Goal: Find contact information: Find contact information

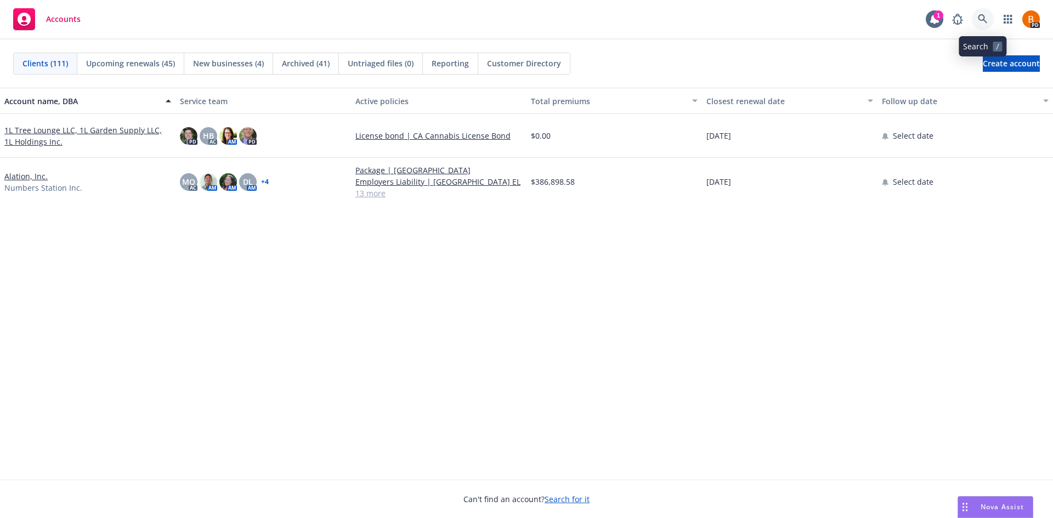
click at [521, 24] on icon at bounding box center [982, 19] width 10 height 10
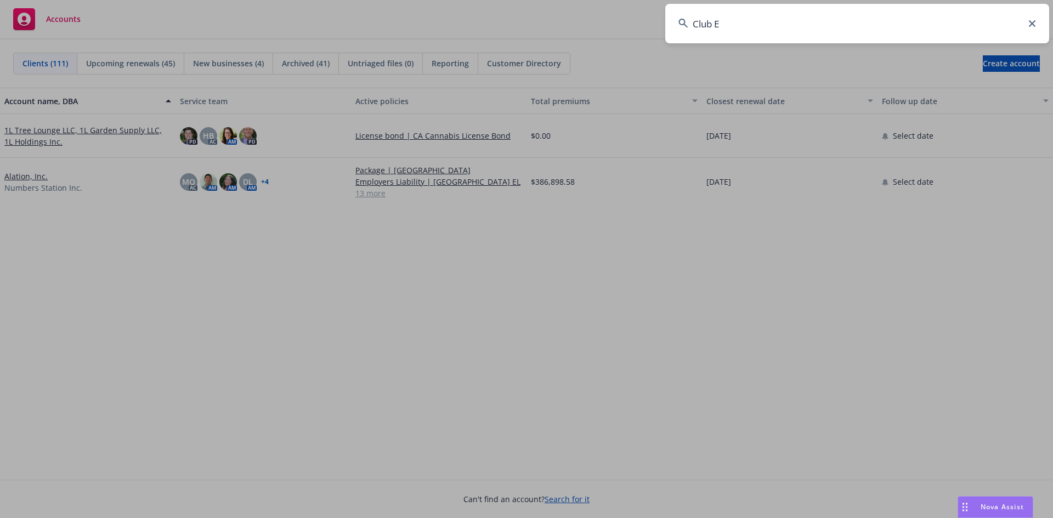
type input "Club Ed"
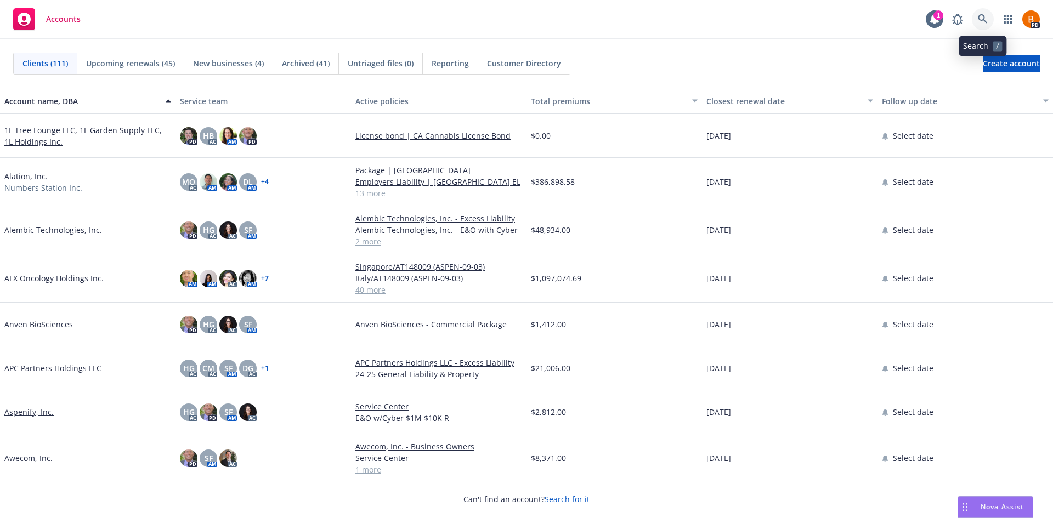
click at [521, 23] on icon at bounding box center [982, 19] width 10 height 10
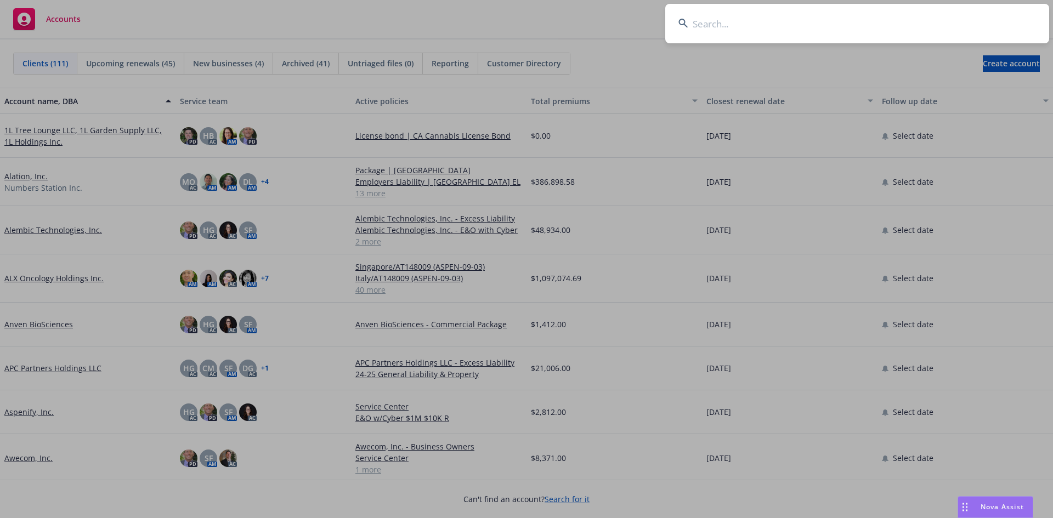
click at [521, 21] on input at bounding box center [857, 23] width 384 height 39
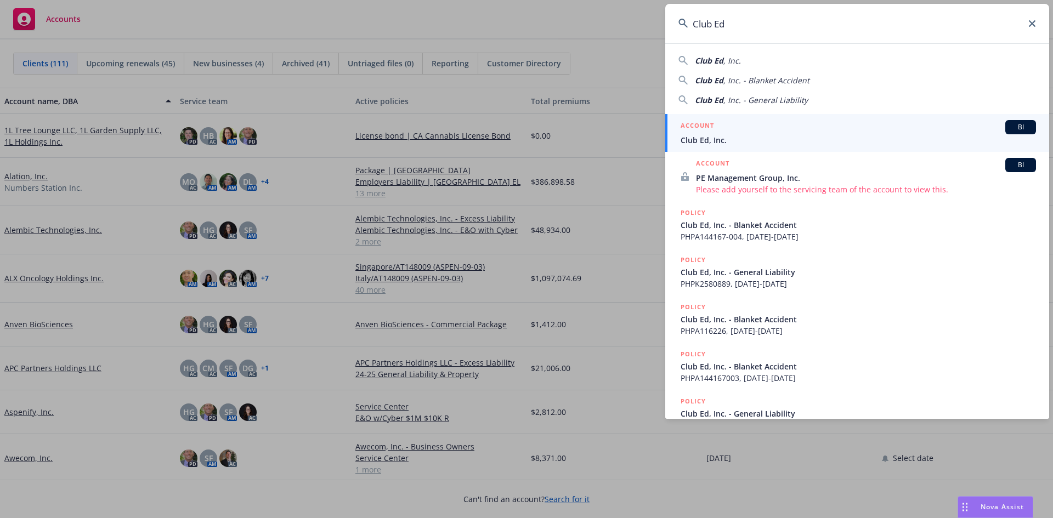
type input "Club Ed"
click at [521, 141] on span "Club Ed, Inc." at bounding box center [857, 140] width 355 height 12
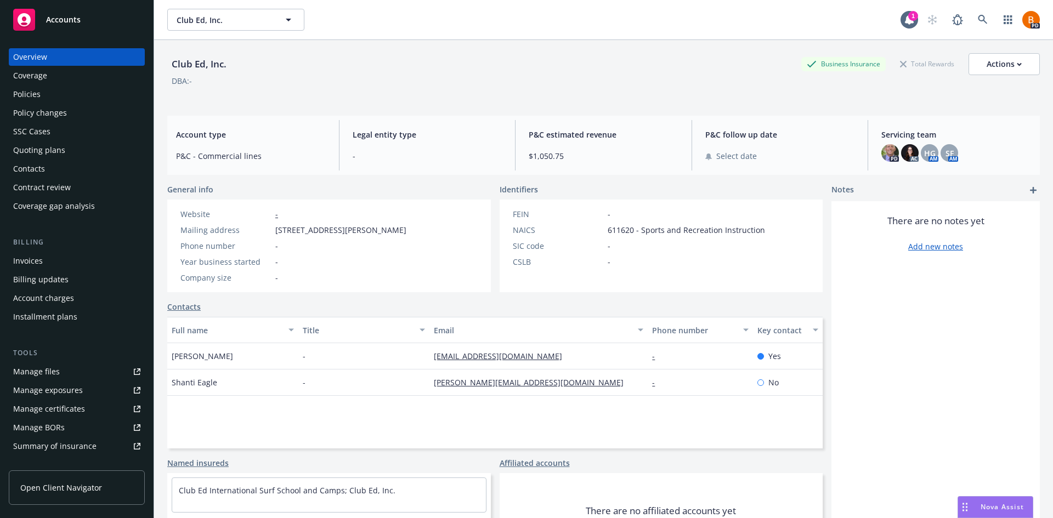
click at [38, 92] on div "Policies" at bounding box center [26, 95] width 27 height 18
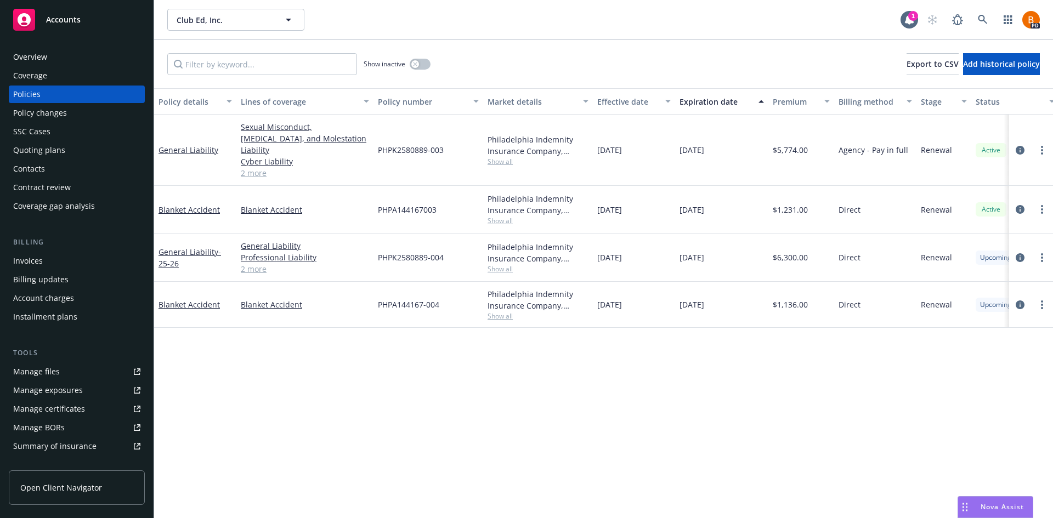
click at [33, 19] on rect at bounding box center [24, 20] width 22 height 22
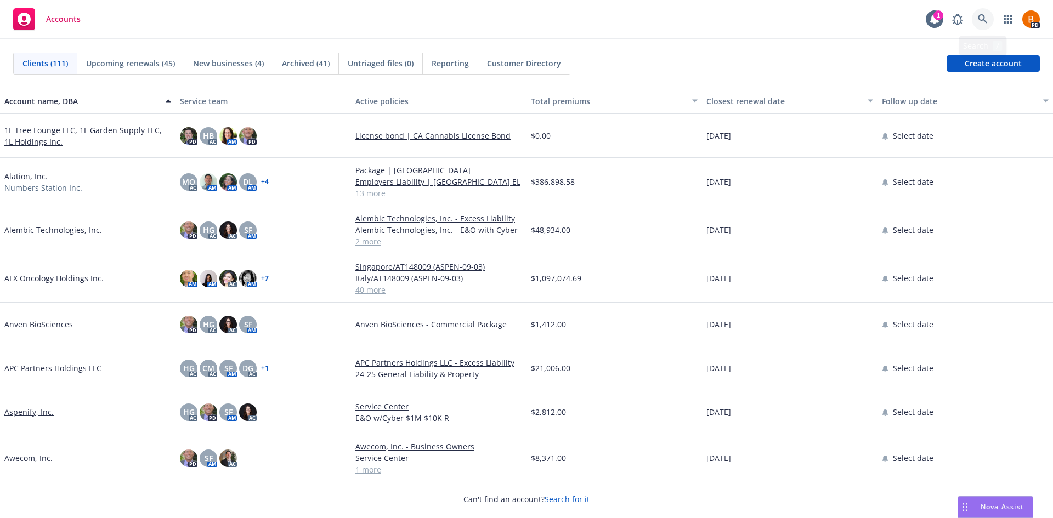
click at [976, 19] on link at bounding box center [982, 19] width 22 height 22
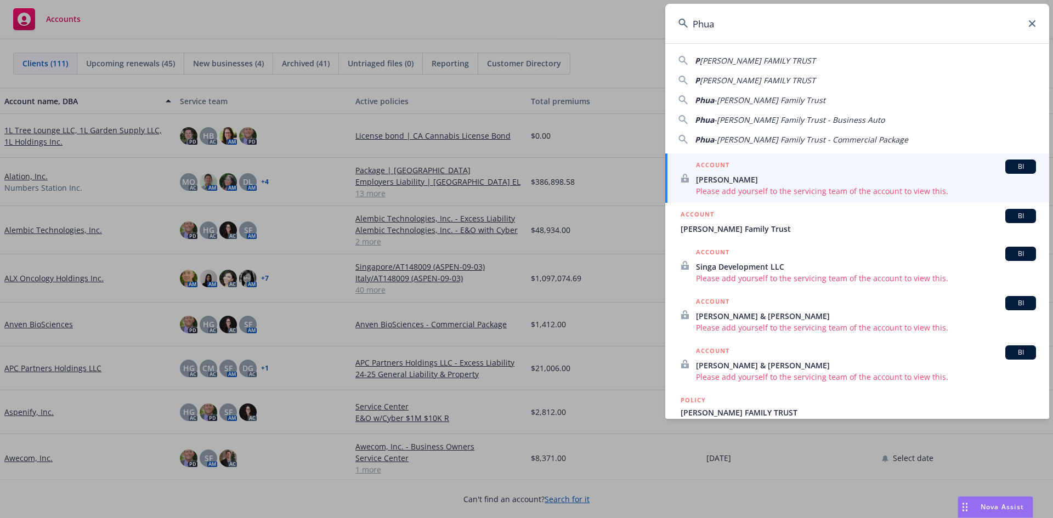
click at [738, 65] on span "[PERSON_NAME] FAMILY TRUST" at bounding box center [758, 60] width 116 height 10
type input "[PERSON_NAME] FAMILY TRUST"
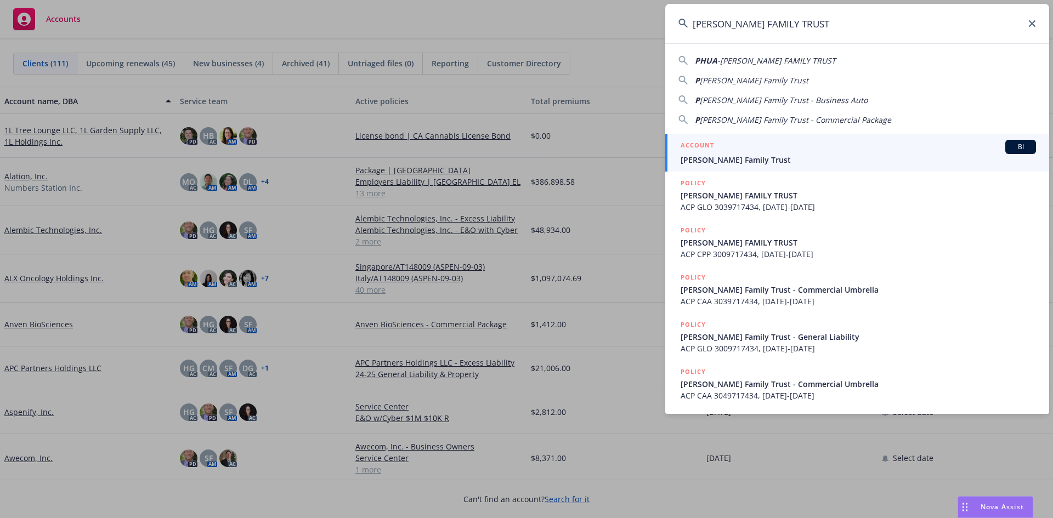
click at [768, 160] on span "[PERSON_NAME] Family Trust" at bounding box center [857, 160] width 355 height 12
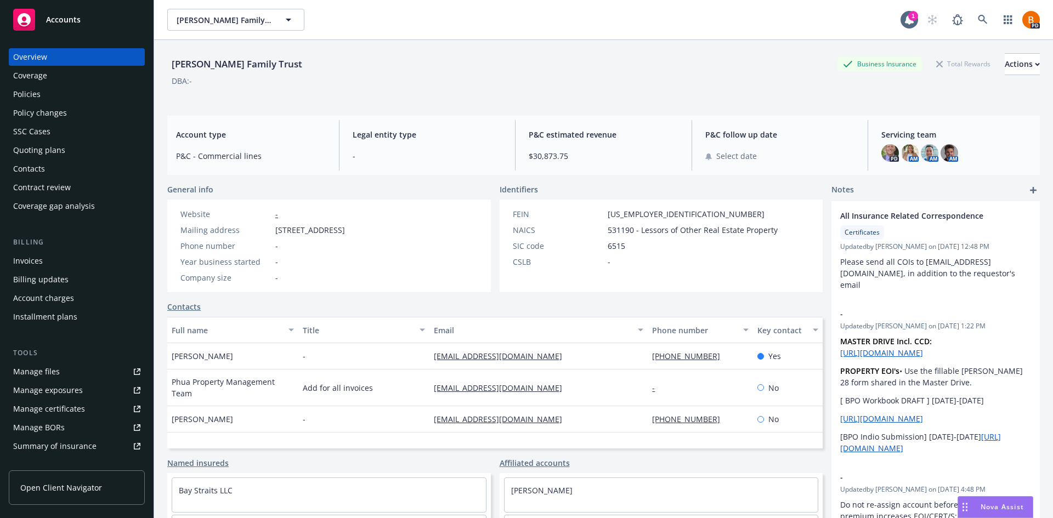
click at [58, 96] on div "Policies" at bounding box center [76, 95] width 127 height 18
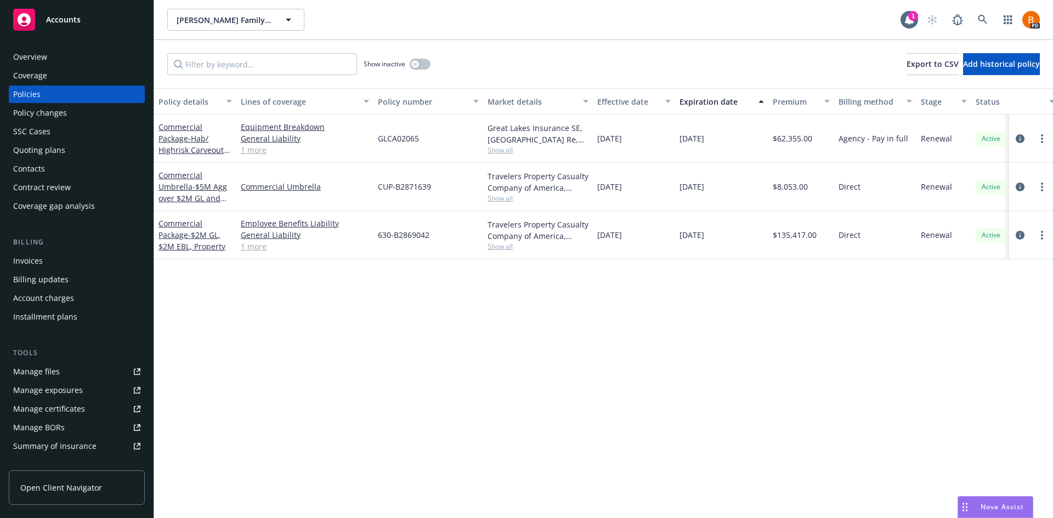
click at [55, 61] on div "Overview" at bounding box center [76, 57] width 127 height 18
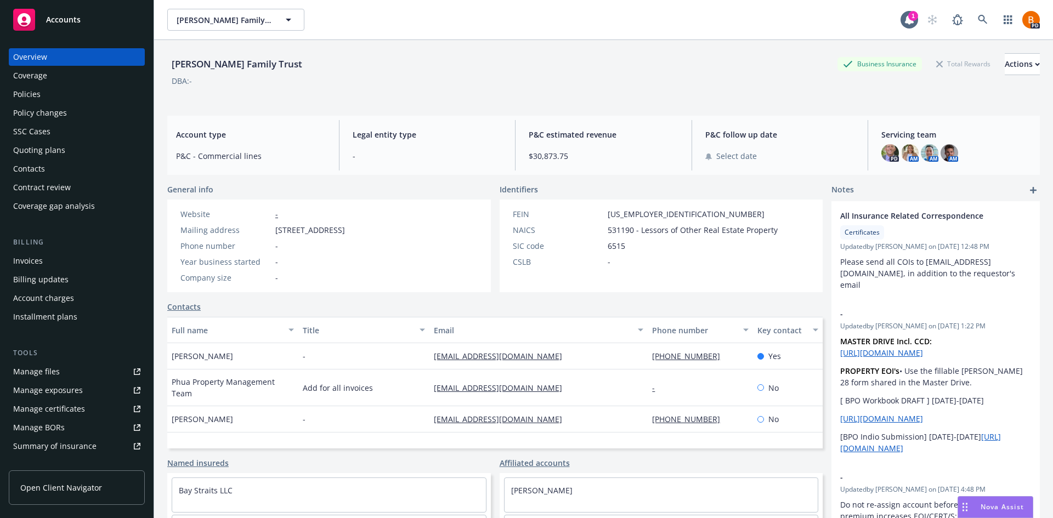
click at [37, 92] on div "Policies" at bounding box center [26, 95] width 27 height 18
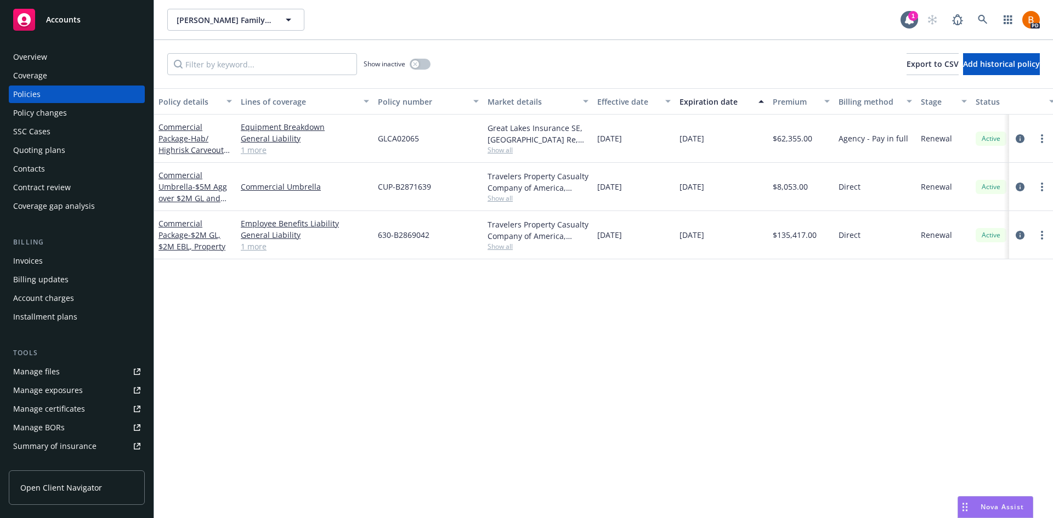
click at [30, 162] on div "Contacts" at bounding box center [29, 169] width 32 height 18
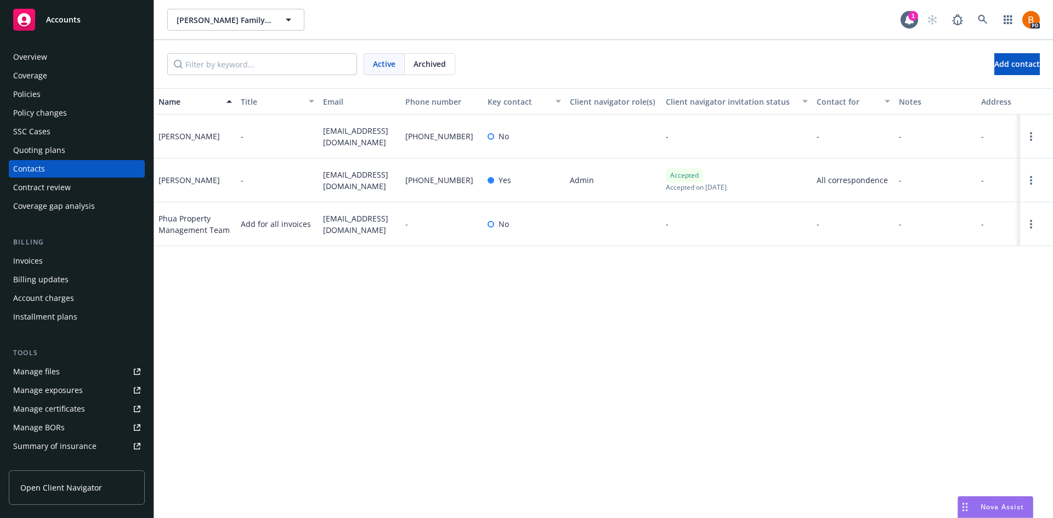
click at [31, 89] on div "Policies" at bounding box center [26, 95] width 27 height 18
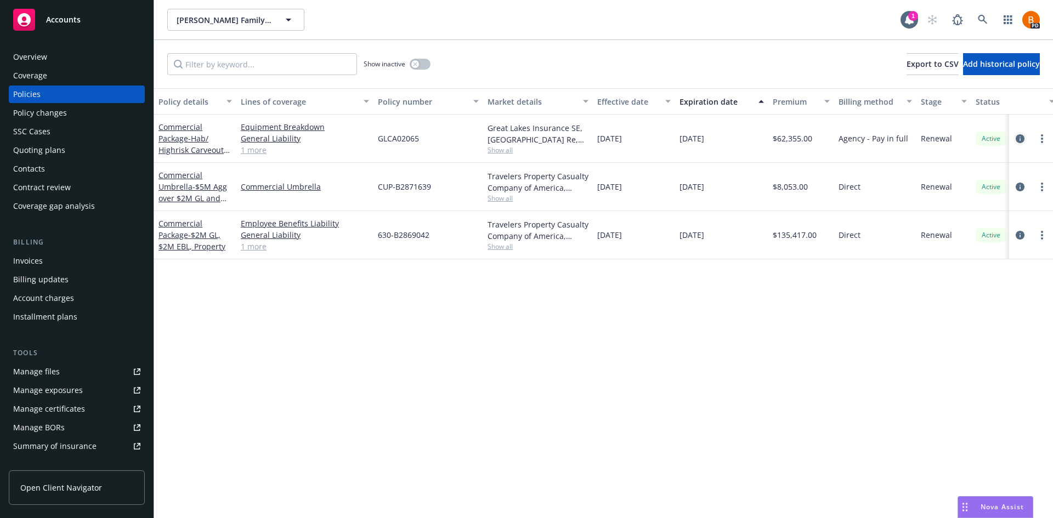
click at [1016, 139] on icon "circleInformation" at bounding box center [1019, 138] width 9 height 9
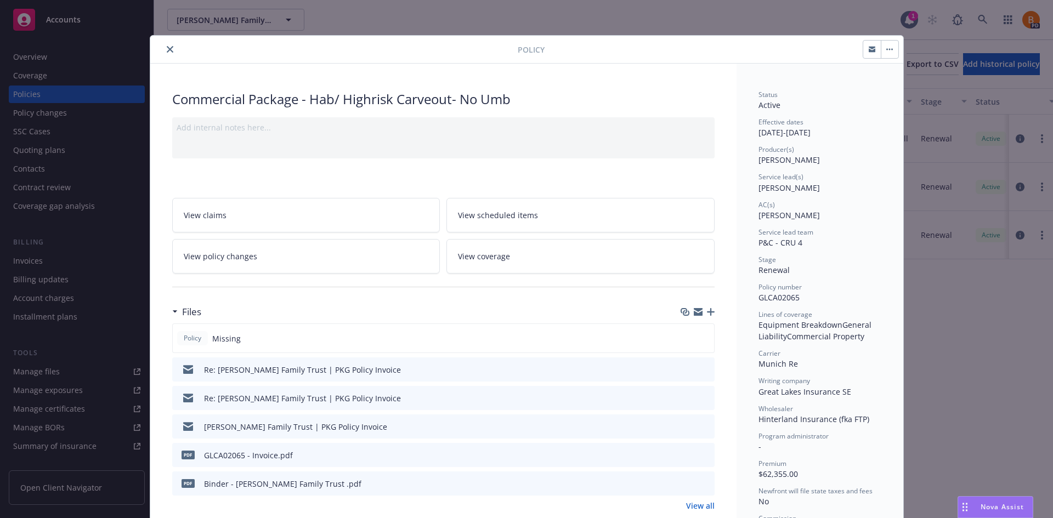
click at [167, 47] on icon "close" at bounding box center [170, 49] width 7 height 7
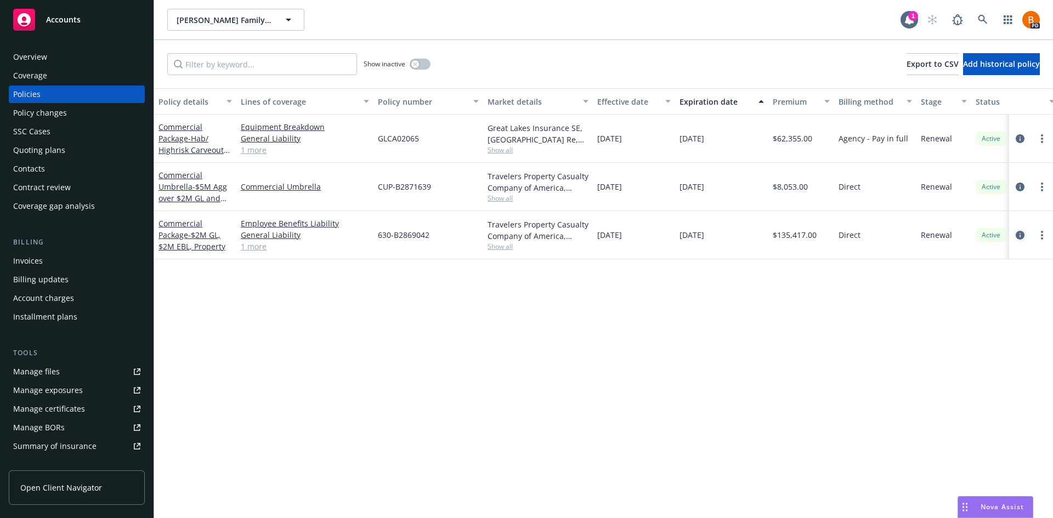
click at [1019, 240] on link "circleInformation" at bounding box center [1019, 235] width 13 height 13
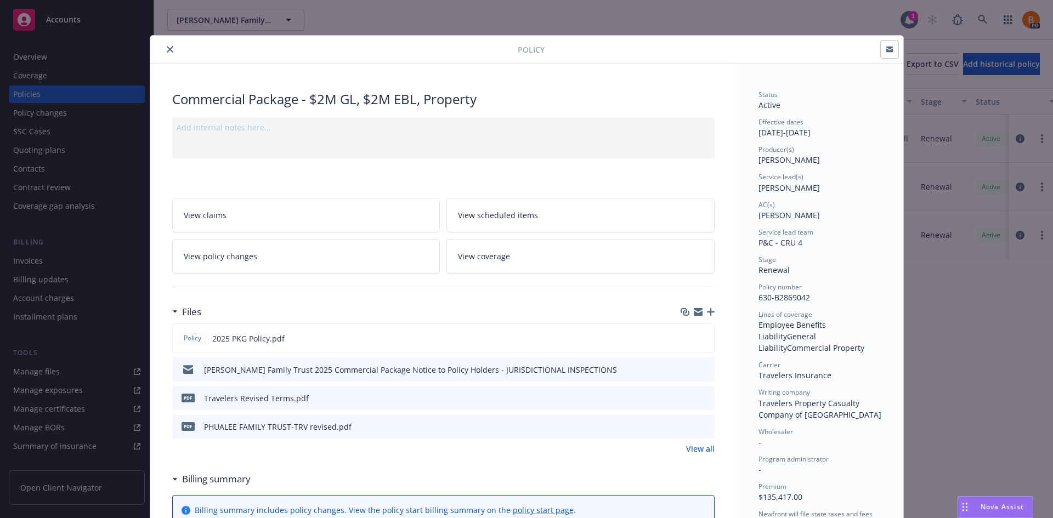
click at [168, 49] on icon "close" at bounding box center [170, 49] width 7 height 7
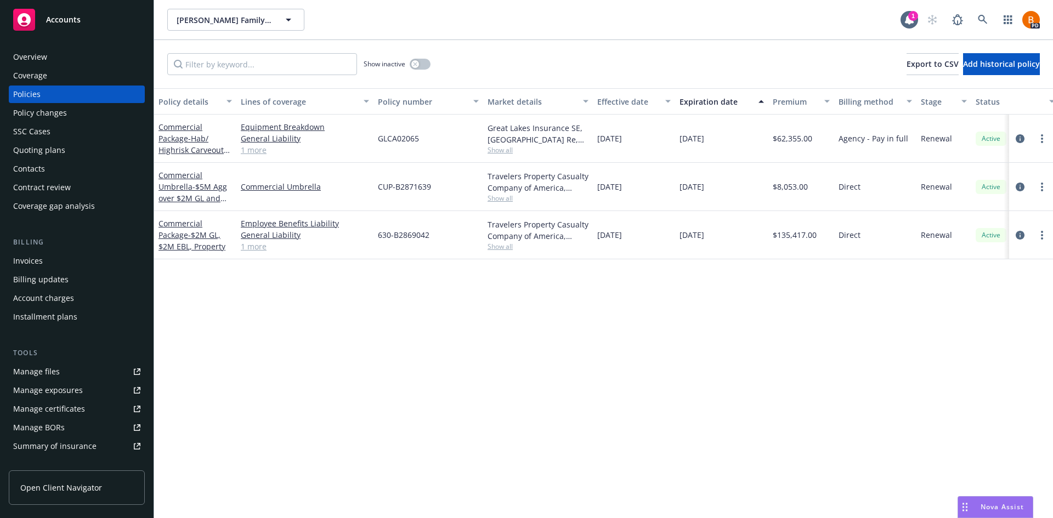
click at [41, 166] on div "Contacts" at bounding box center [29, 169] width 32 height 18
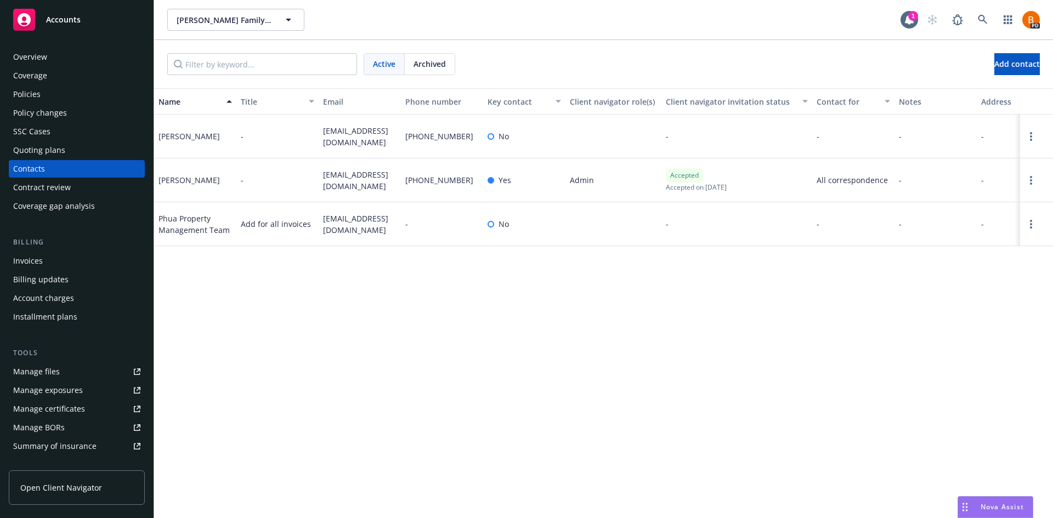
click at [169, 183] on div "[PERSON_NAME]" at bounding box center [188, 180] width 61 height 12
click at [1031, 183] on circle "Open options" at bounding box center [1031, 184] width 2 height 2
click at [232, 388] on div "Name Title Email Phone number Key contact Client navigator role(s) Client navig…" at bounding box center [603, 303] width 899 height 430
click at [1026, 178] on link "Open options" at bounding box center [1030, 180] width 13 height 13
click at [475, 323] on div "Name Title Email Phone number Key contact Client navigator role(s) Client navig…" at bounding box center [603, 303] width 899 height 430
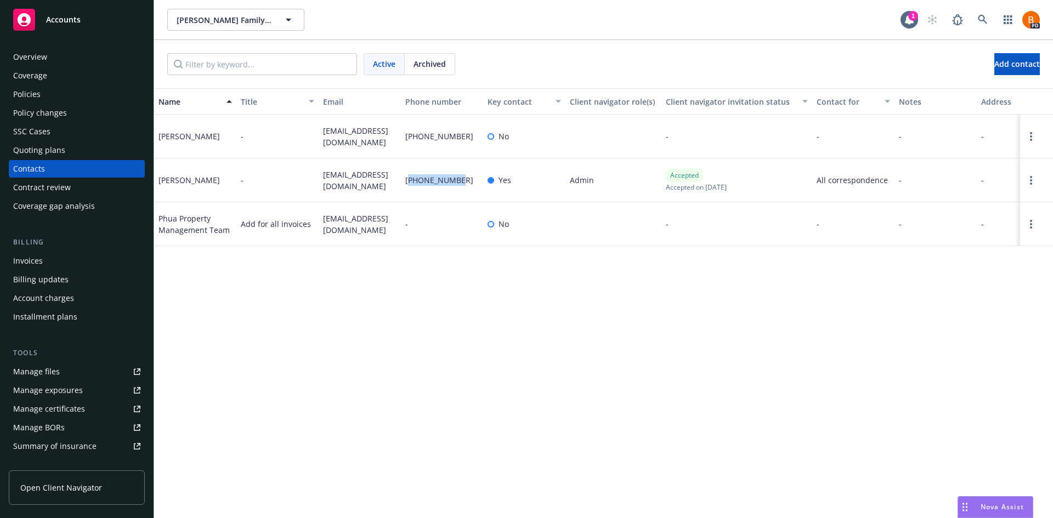
drag, startPoint x: 457, startPoint y: 182, endPoint x: 408, endPoint y: 181, distance: 48.8
click at [408, 181] on div "[PHONE_NUMBER]" at bounding box center [442, 180] width 82 height 44
drag, startPoint x: 408, startPoint y: 181, endPoint x: 548, endPoint y: 204, distance: 141.7
click at [408, 181] on span "[PHONE_NUMBER]" at bounding box center [439, 180] width 68 height 12
drag, startPoint x: 350, startPoint y: 187, endPoint x: 320, endPoint y: 172, distance: 33.1
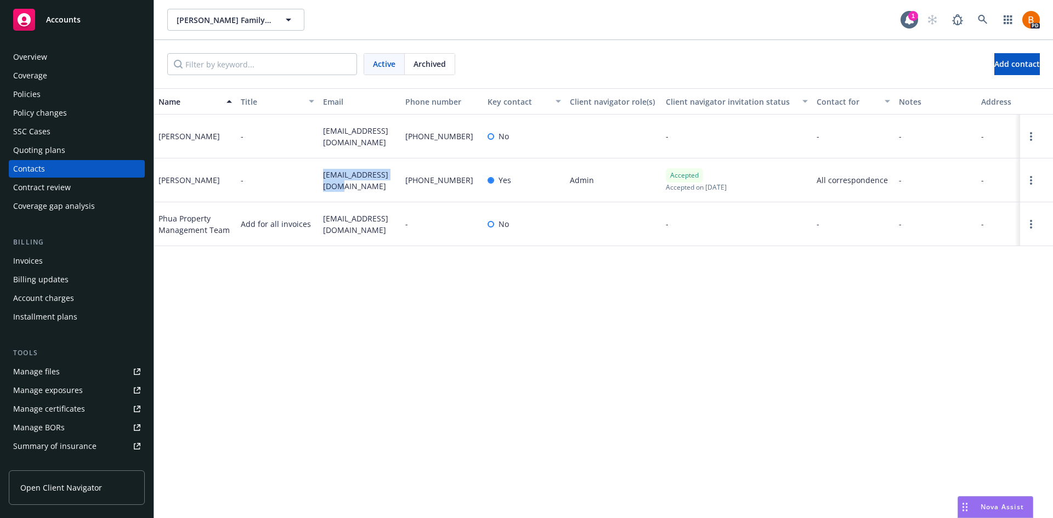
click at [320, 172] on div "[EMAIL_ADDRESS][DOMAIN_NAME]" at bounding box center [360, 180] width 82 height 44
copy span "[EMAIL_ADDRESS][DOMAIN_NAME]"
click at [995, 509] on span "Nova Assist" at bounding box center [1001, 506] width 43 height 9
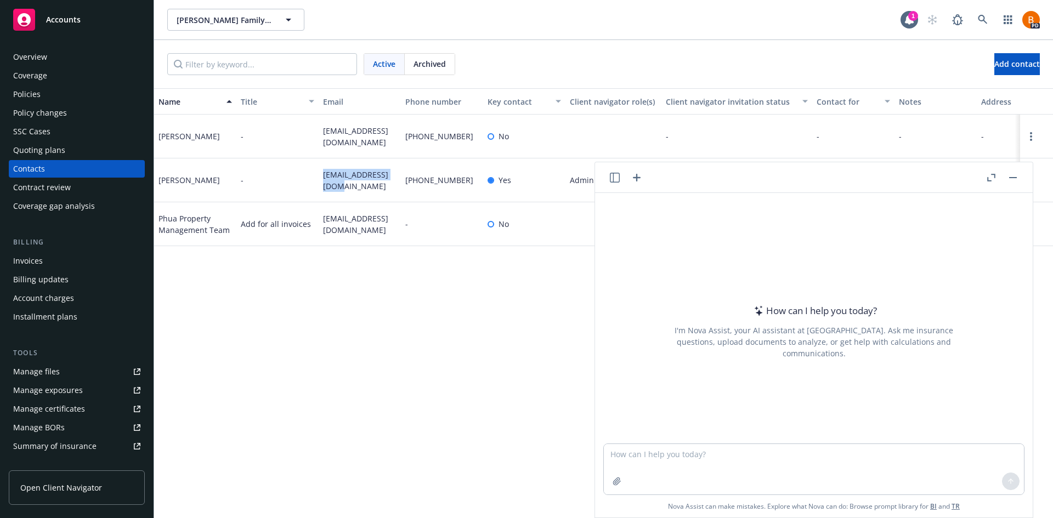
click at [985, 182] on button at bounding box center [990, 177] width 13 height 13
click at [988, 179] on icon "button" at bounding box center [991, 178] width 8 height 8
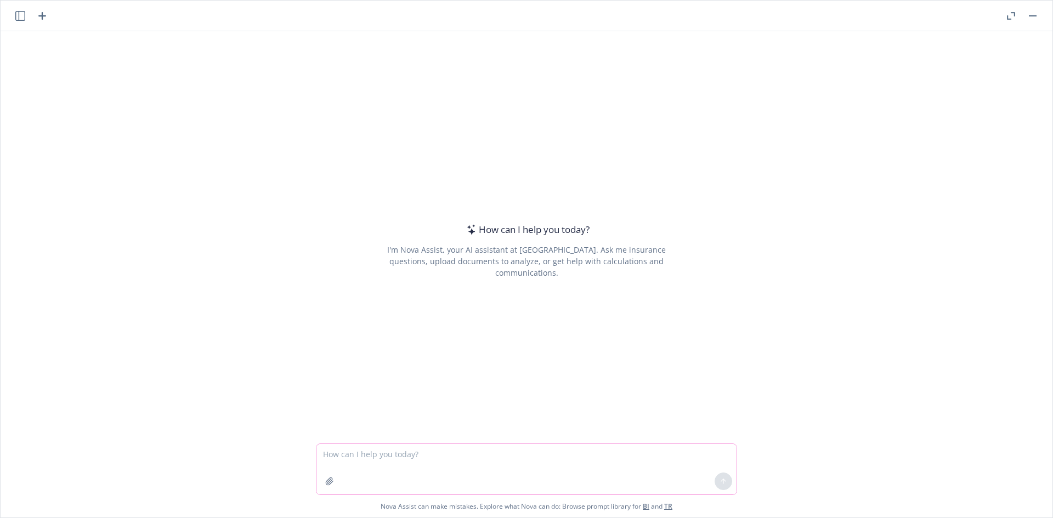
click at [416, 458] on textarea at bounding box center [526, 469] width 420 height 50
type textarea "H"
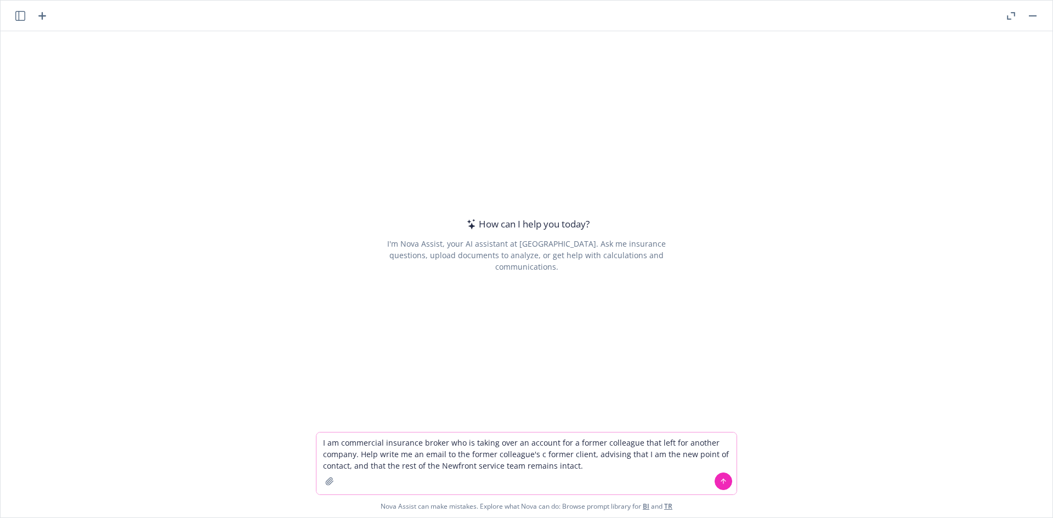
click at [359, 465] on textarea "I am commercial insurance broker who is taking over an account for a former col…" at bounding box center [526, 464] width 420 height 62
click at [582, 460] on textarea "I am commercial insurance broker who is taking over an account for a former col…" at bounding box center [526, 464] width 420 height 62
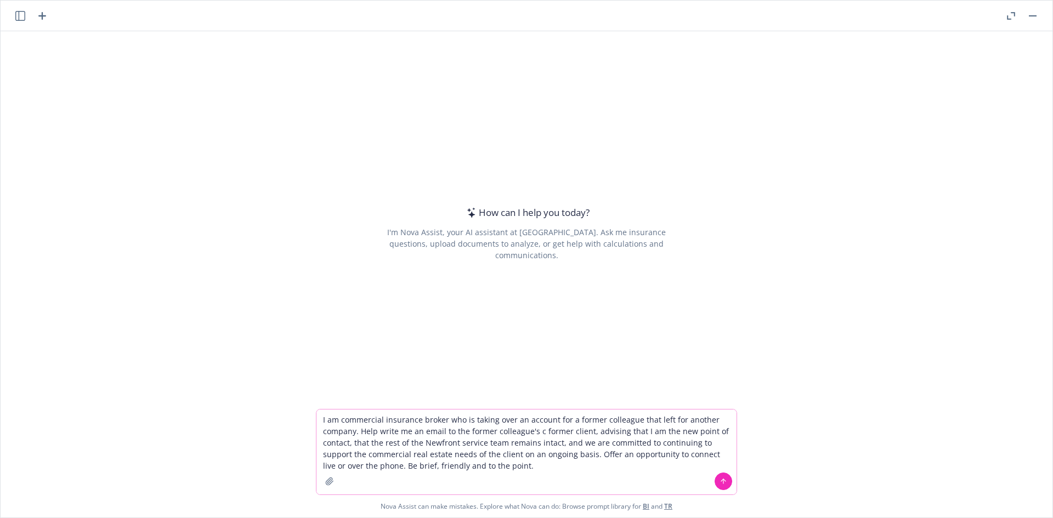
type textarea "I am commercial insurance broker who is taking over an account for a former col…"
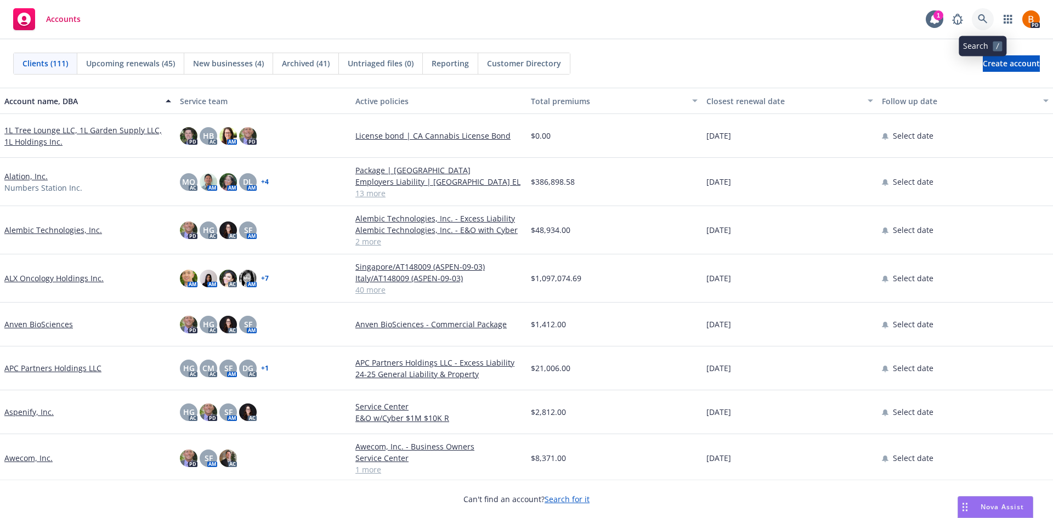
click at [984, 19] on icon at bounding box center [982, 19] width 10 height 10
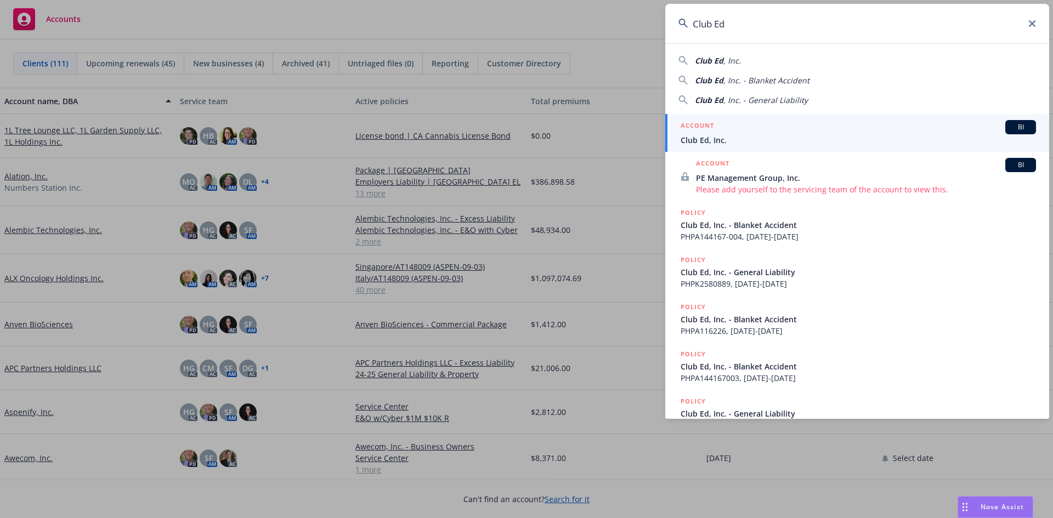
type input "Club Ed"
click at [755, 128] on div "ACCOUNT BI" at bounding box center [857, 127] width 355 height 14
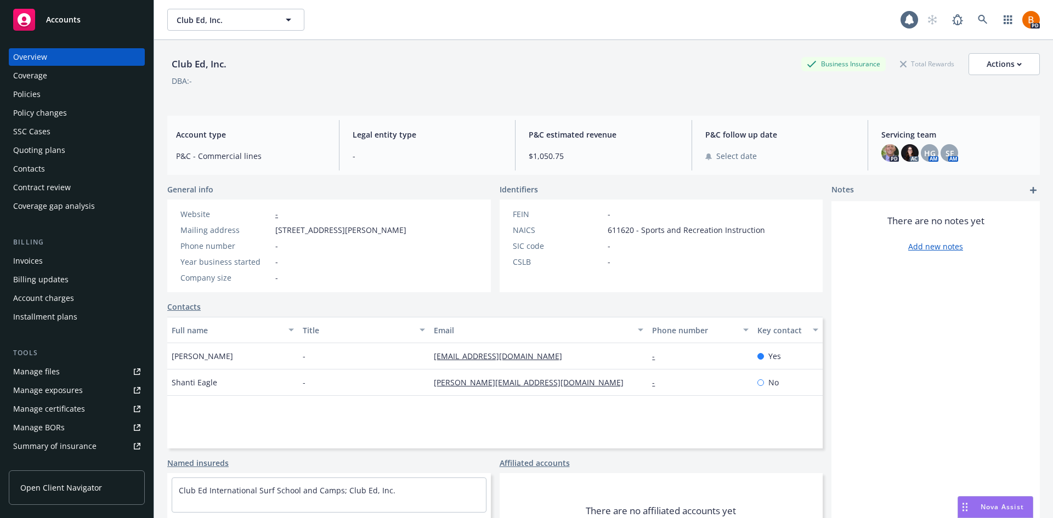
click at [69, 93] on div "Policies" at bounding box center [76, 95] width 127 height 18
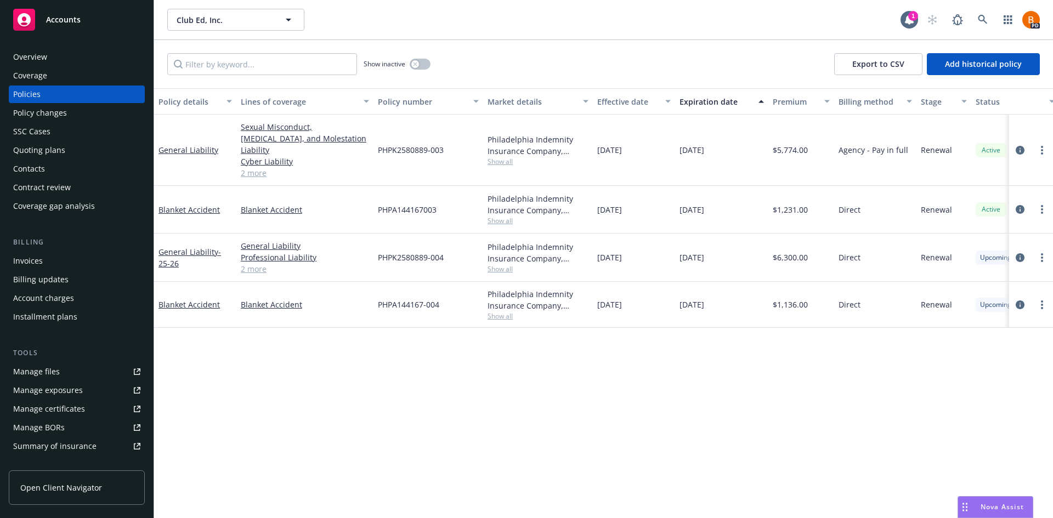
click at [22, 63] on div "Overview" at bounding box center [30, 57] width 34 height 18
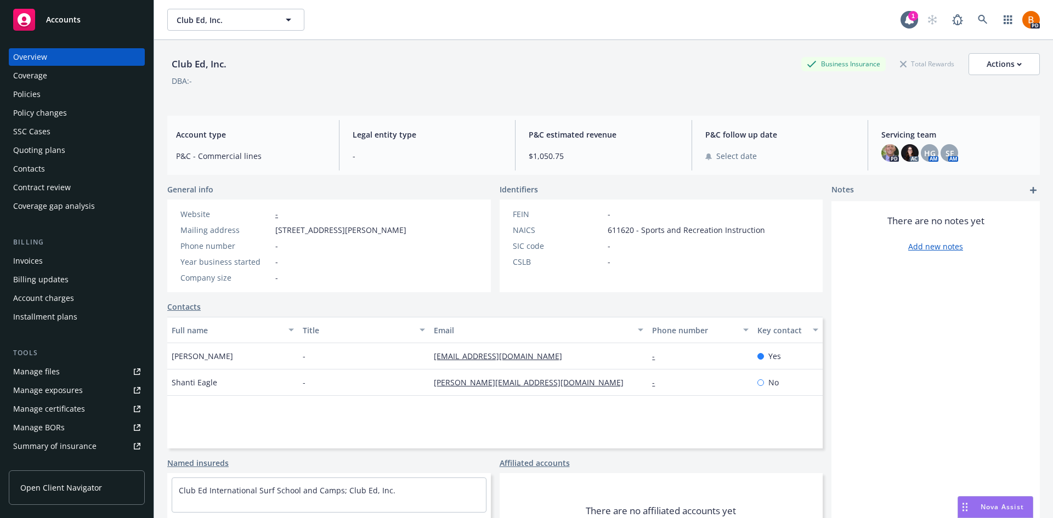
click at [965, 148] on div "PD AC HG AM SF AM" at bounding box center [956, 153] width 150 height 18
click at [948, 151] on div "SF" at bounding box center [949, 153] width 18 height 18
click at [25, 93] on div "Policies" at bounding box center [26, 95] width 27 height 18
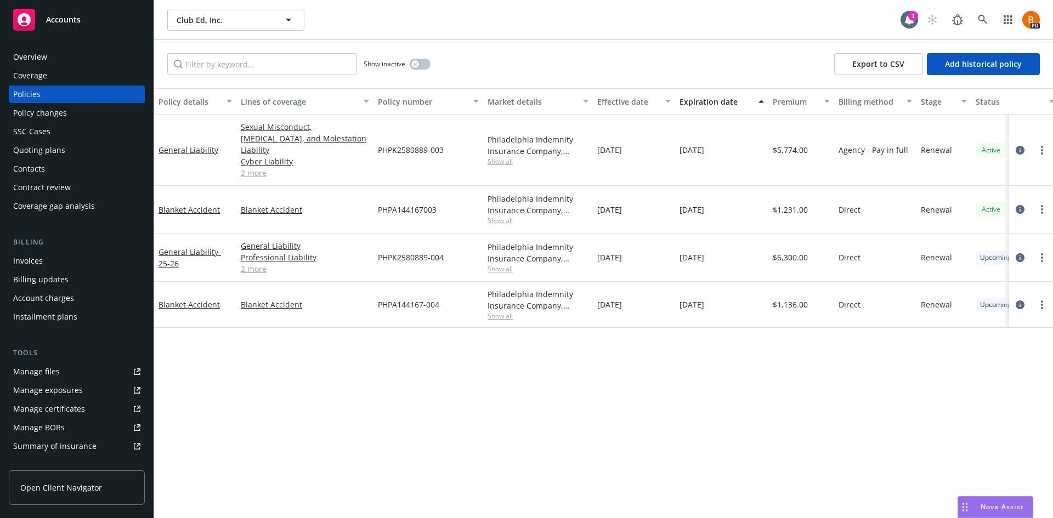
click at [51, 60] on div "Overview" at bounding box center [76, 57] width 127 height 18
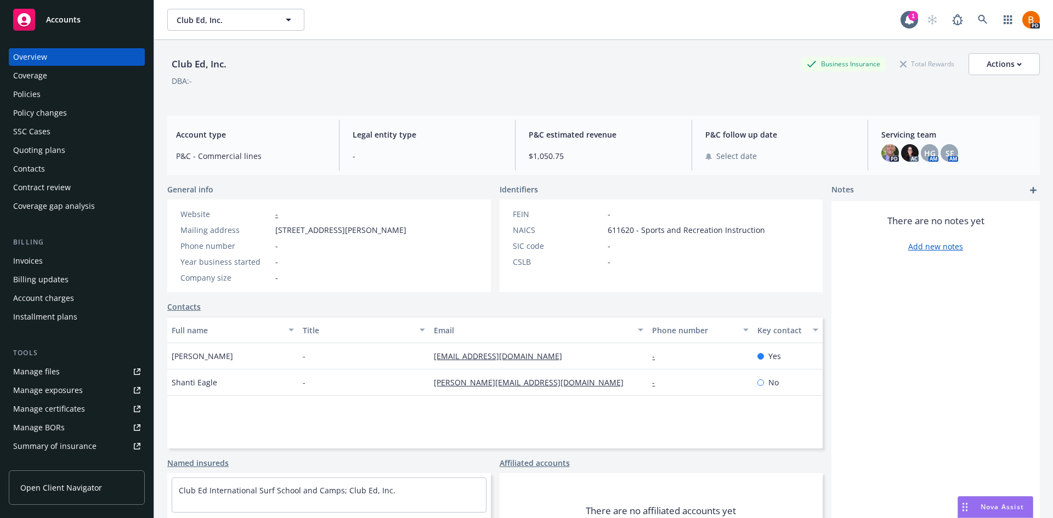
click at [51, 96] on div "Policies" at bounding box center [76, 95] width 127 height 18
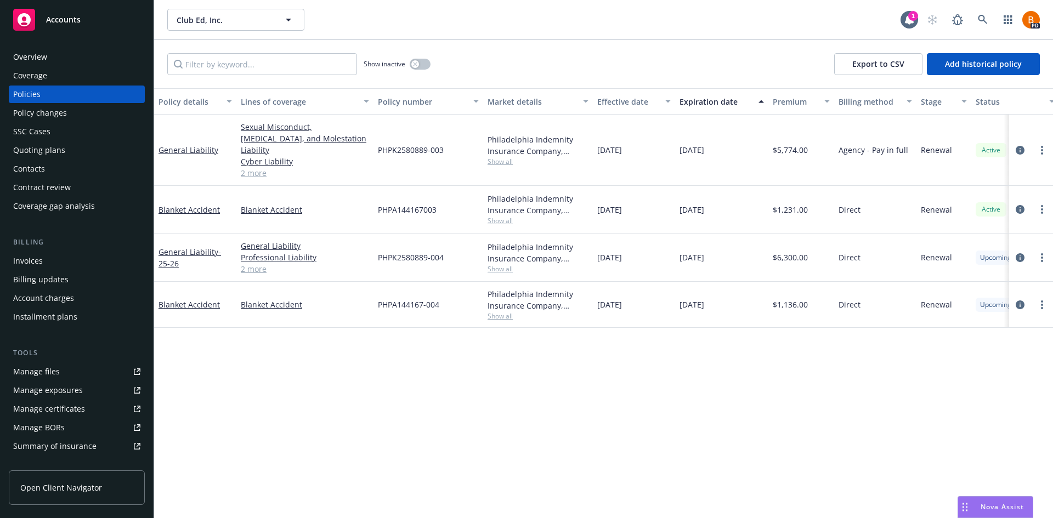
click at [35, 263] on div "Invoices" at bounding box center [28, 261] width 30 height 18
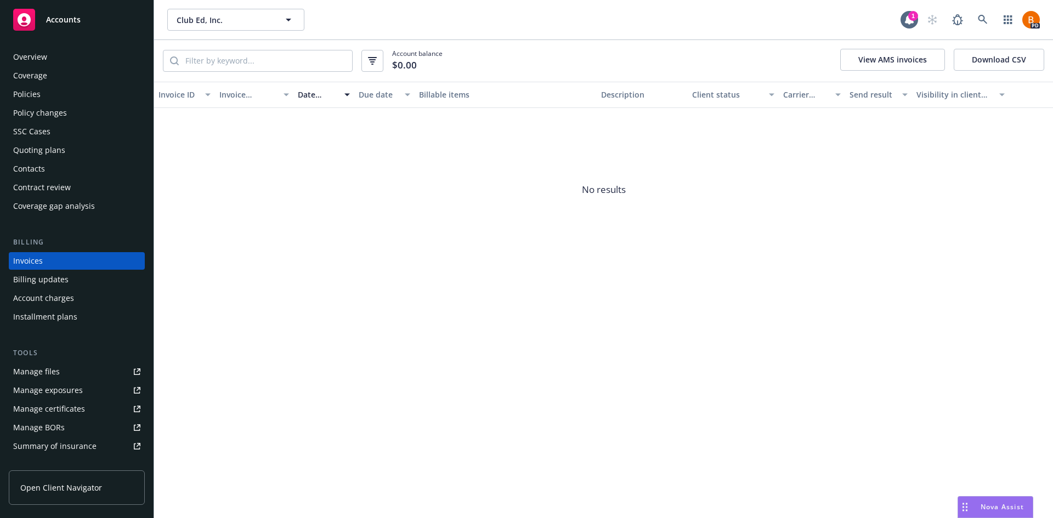
click at [42, 282] on div "Billing updates" at bounding box center [40, 280] width 55 height 18
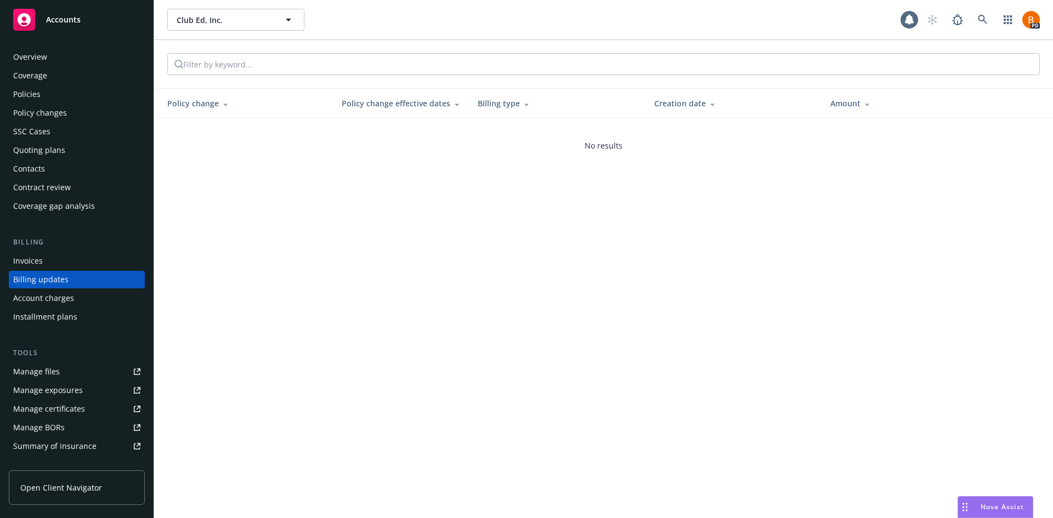
scroll to position [3, 0]
click at [35, 263] on div "Invoices" at bounding box center [28, 258] width 30 height 18
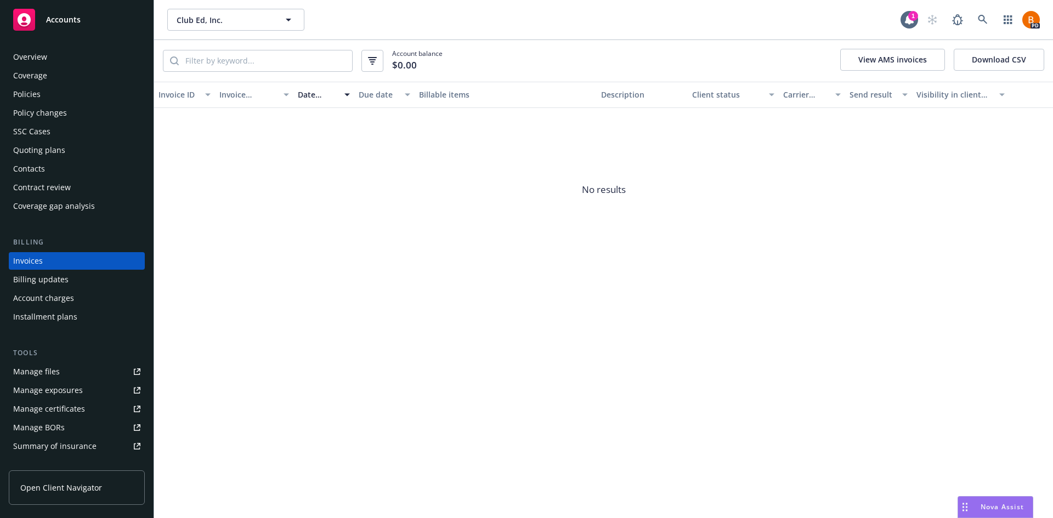
click at [24, 52] on div "Overview" at bounding box center [30, 57] width 34 height 18
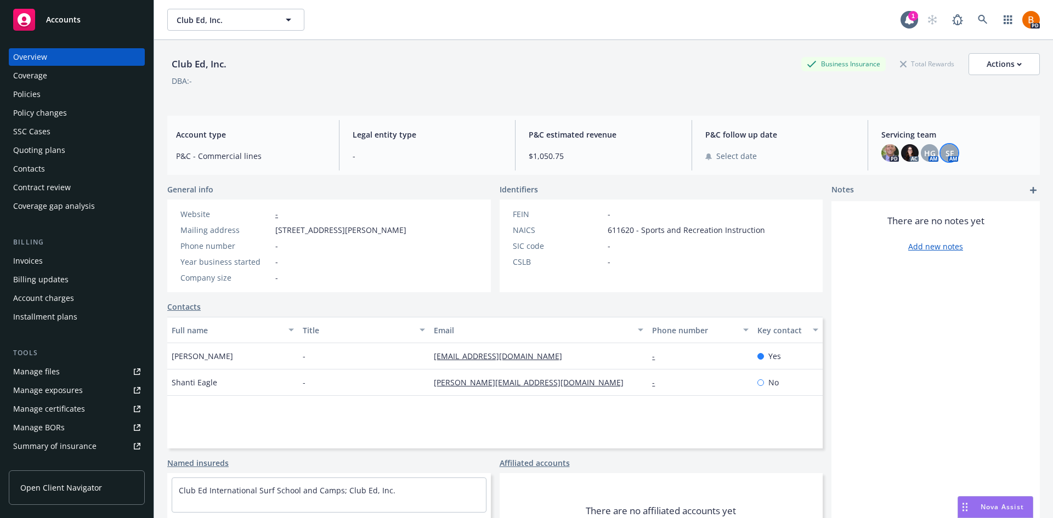
click at [941, 162] on div "Servicing team PD AC HG AM SF AM" at bounding box center [955, 145] width 167 height 50
click at [945, 156] on span "SF" at bounding box center [949, 153] width 8 height 12
